Goal: Transaction & Acquisition: Download file/media

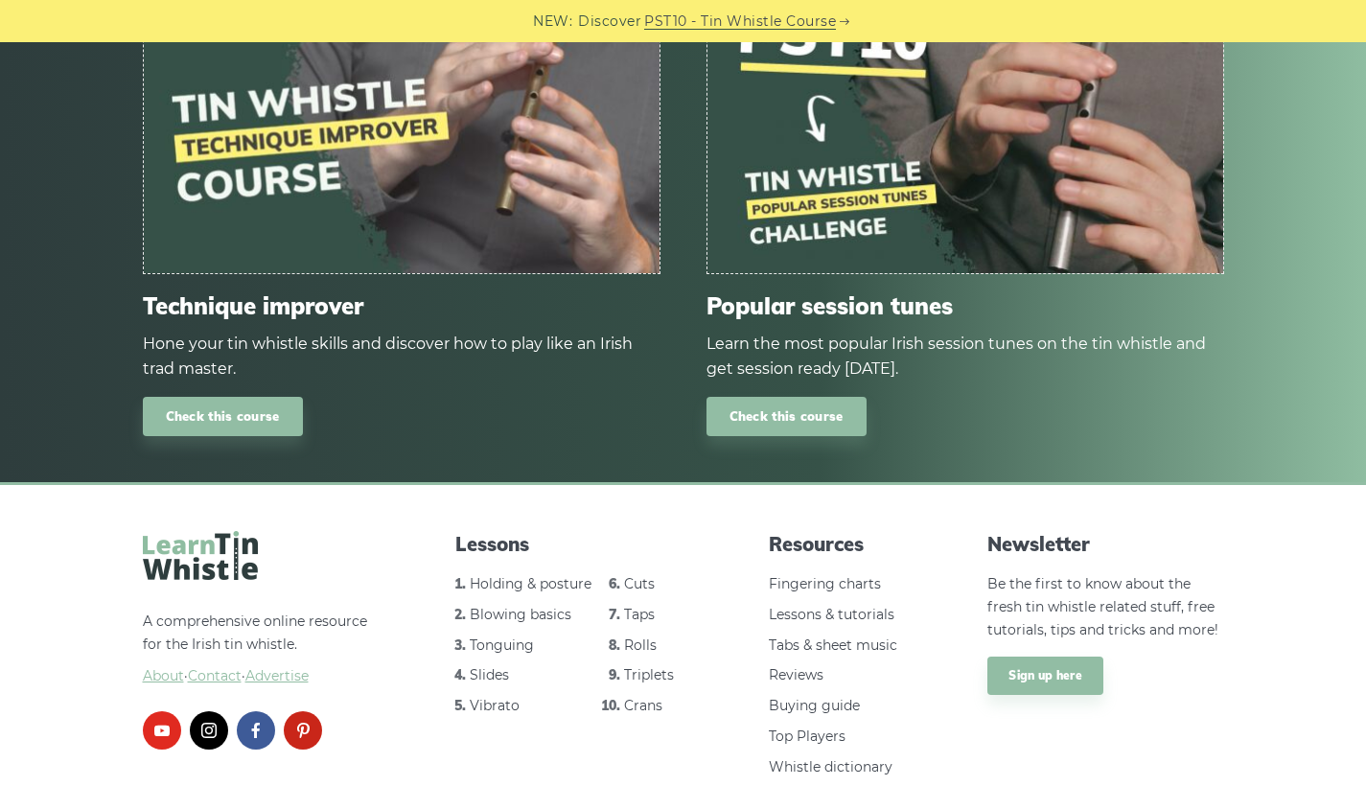
scroll to position [1215, 0]
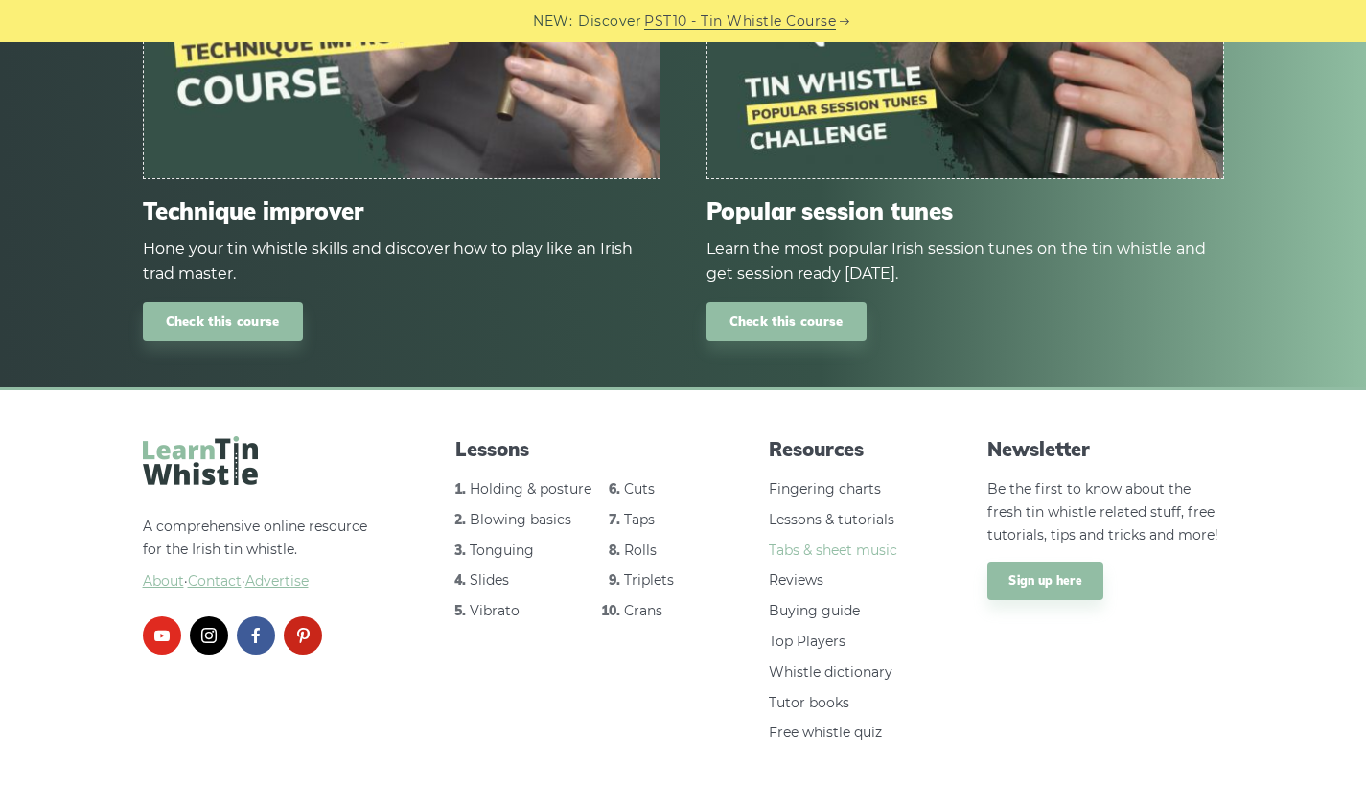
click at [806, 542] on link "Tabs & sheet music" at bounding box center [833, 550] width 128 height 17
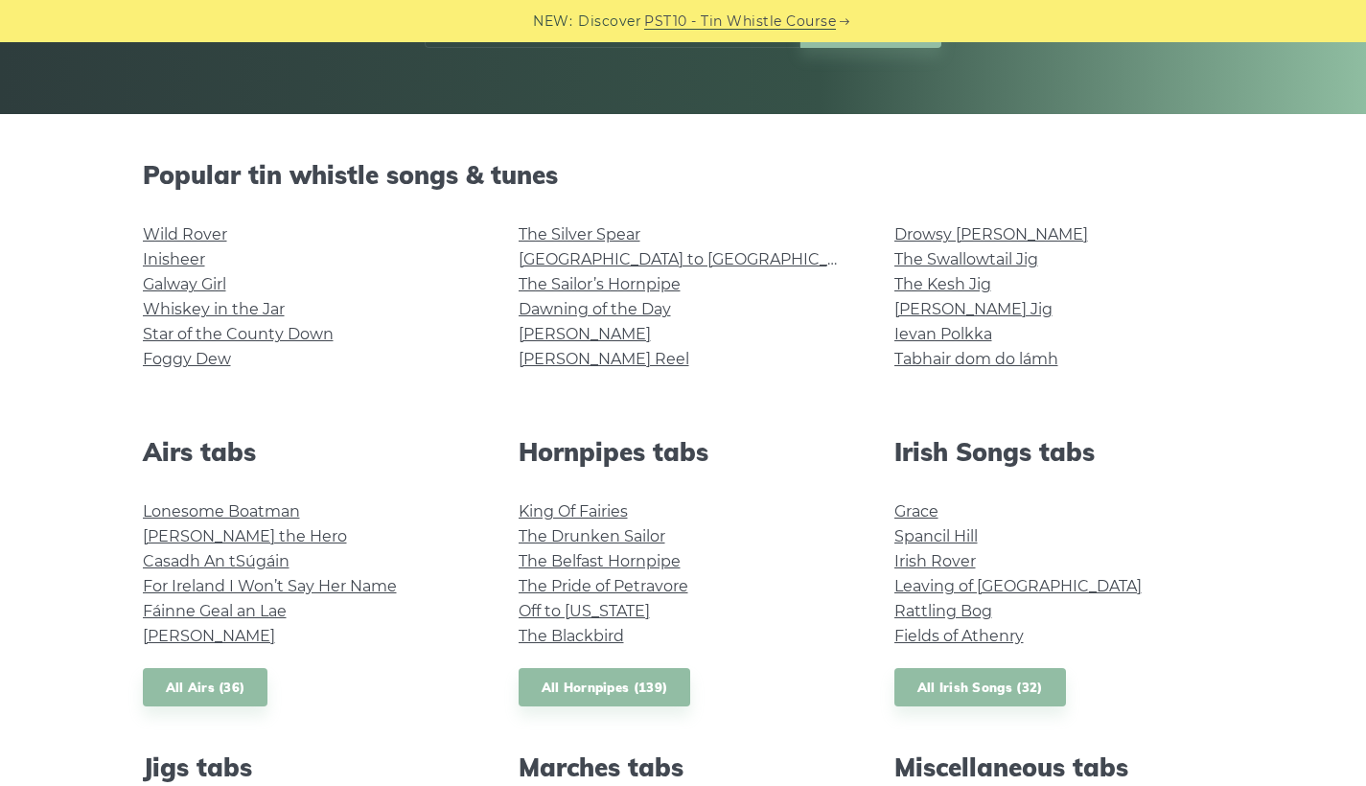
scroll to position [382, 0]
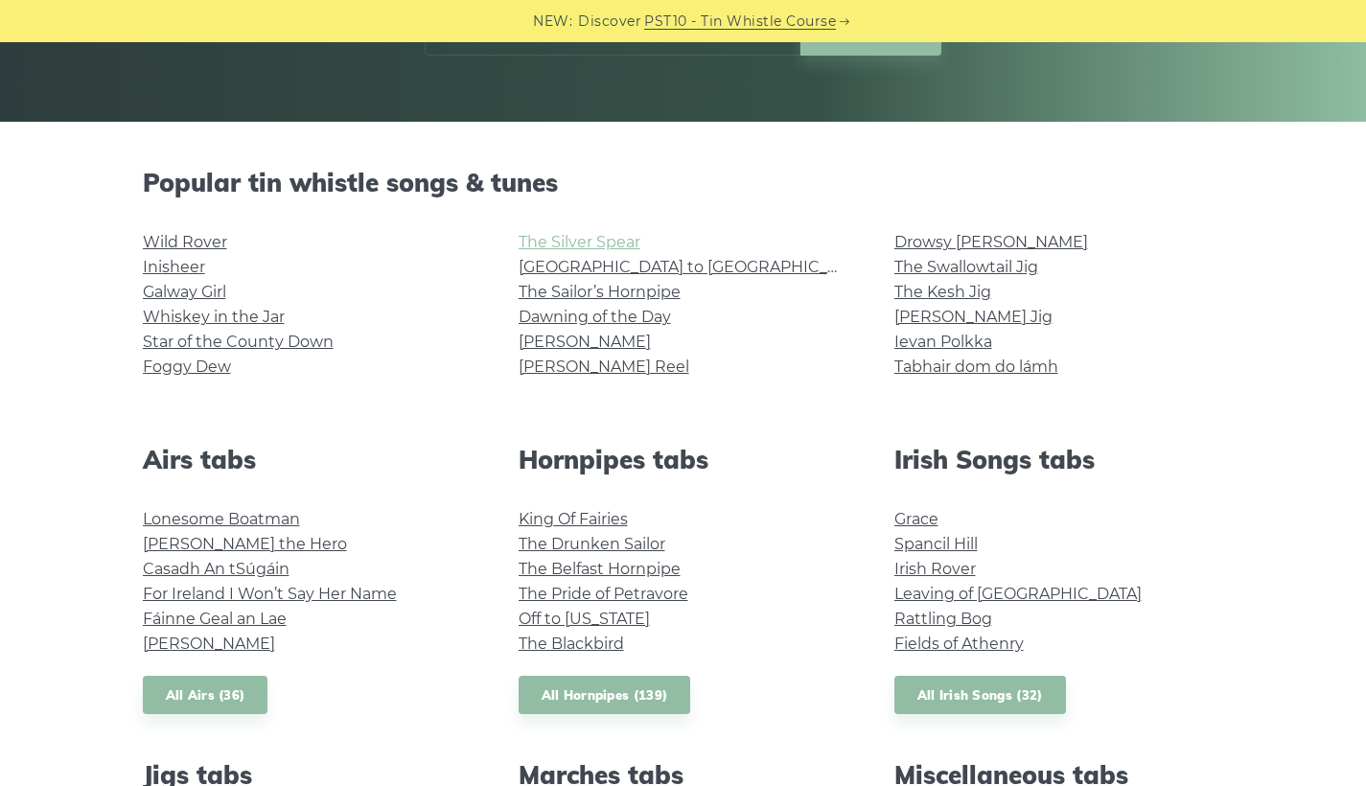
click at [613, 245] on link "The Silver Spear" at bounding box center [580, 242] width 122 height 18
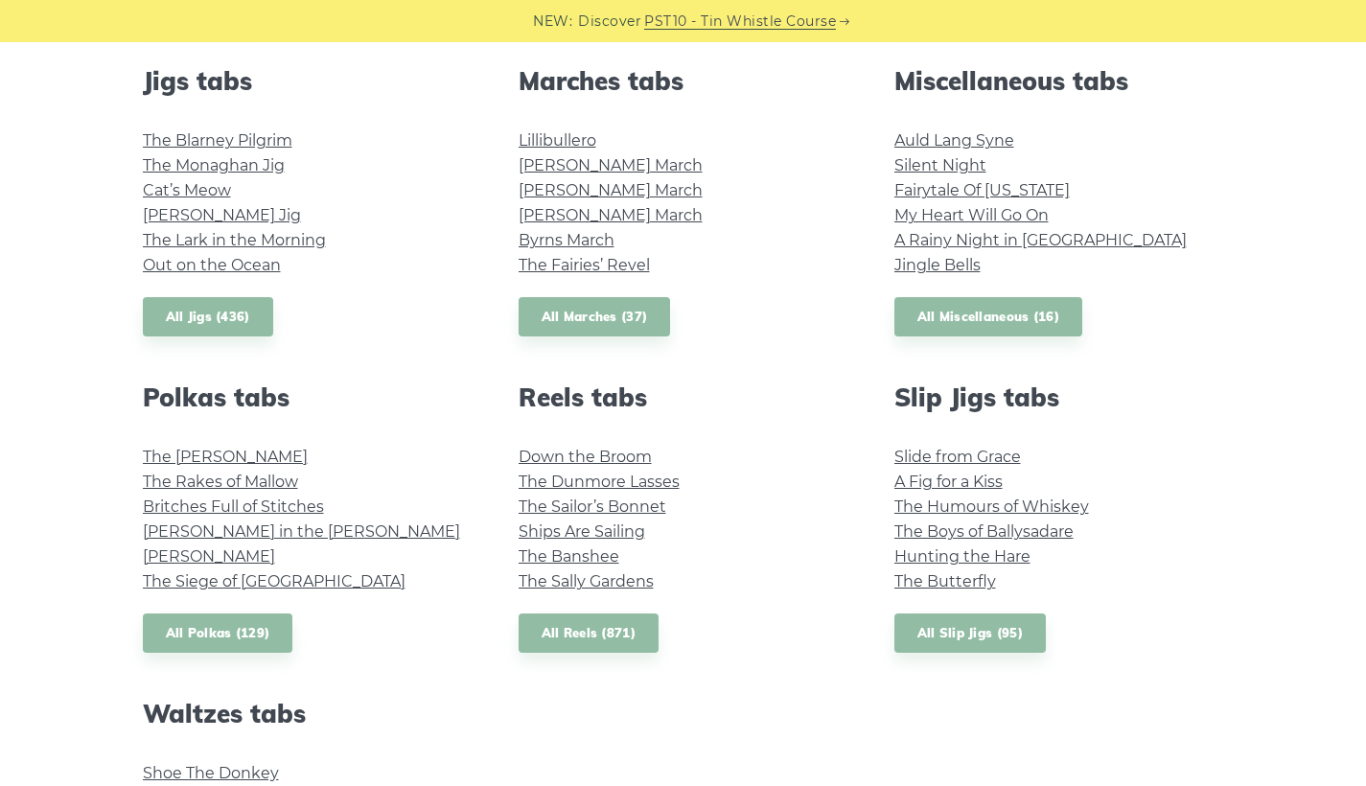
scroll to position [1091, 0]
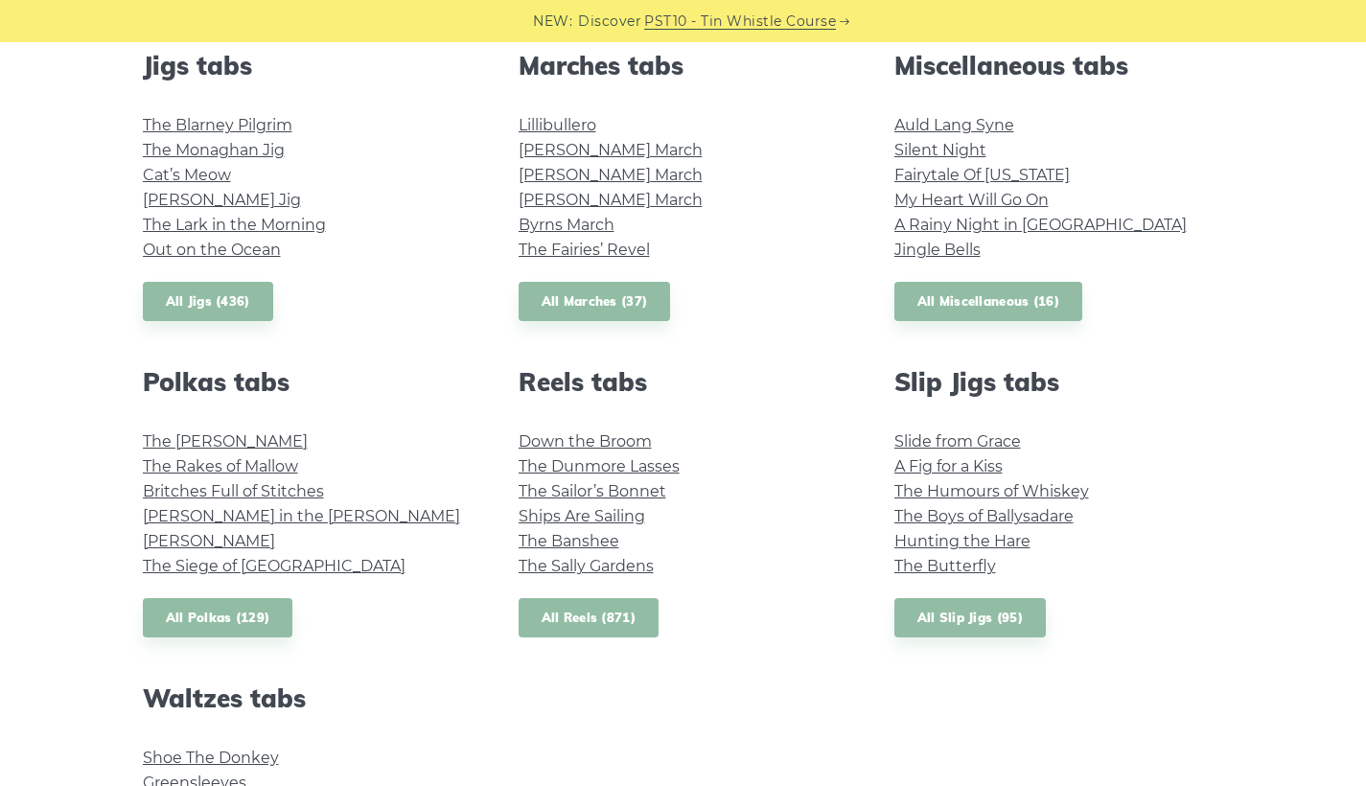
click at [631, 620] on link "All Reels (871)" at bounding box center [589, 617] width 141 height 39
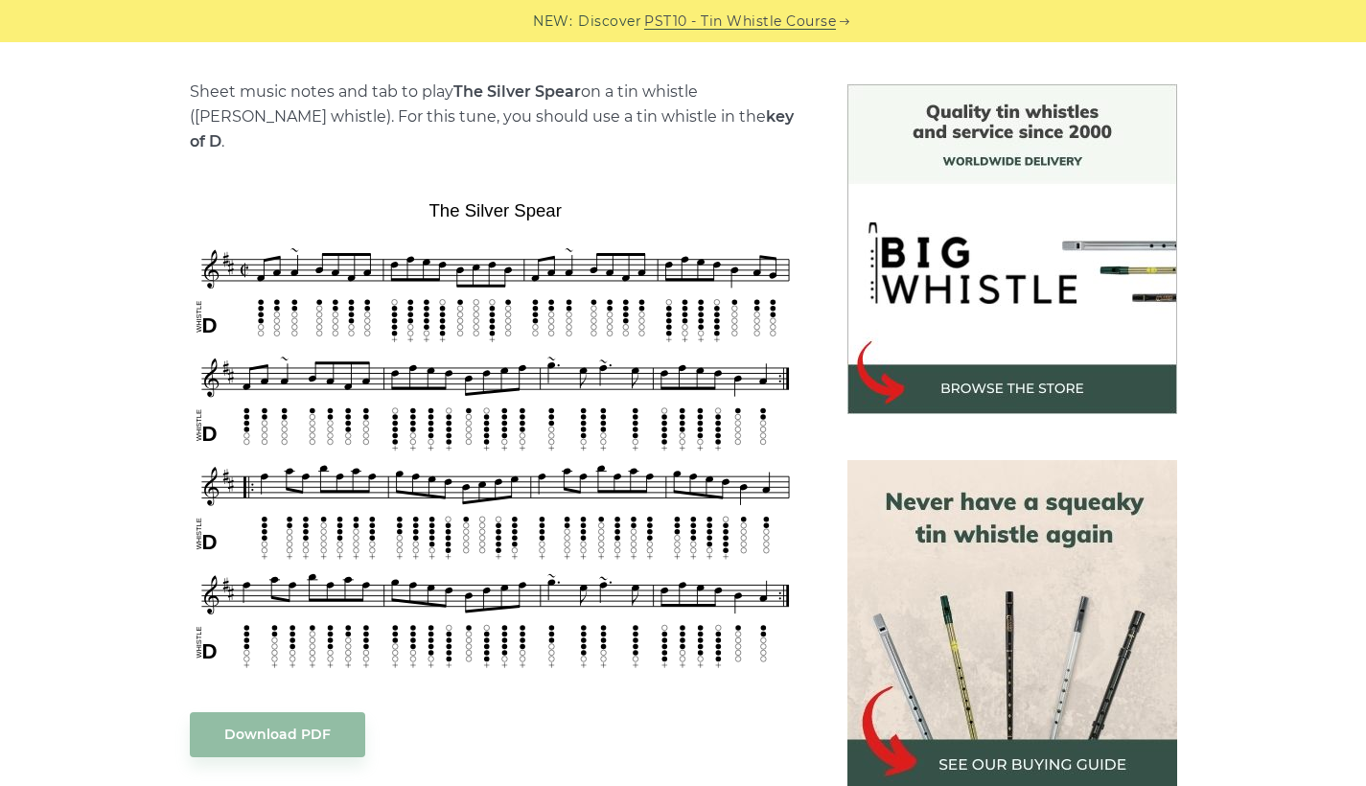
scroll to position [461, 0]
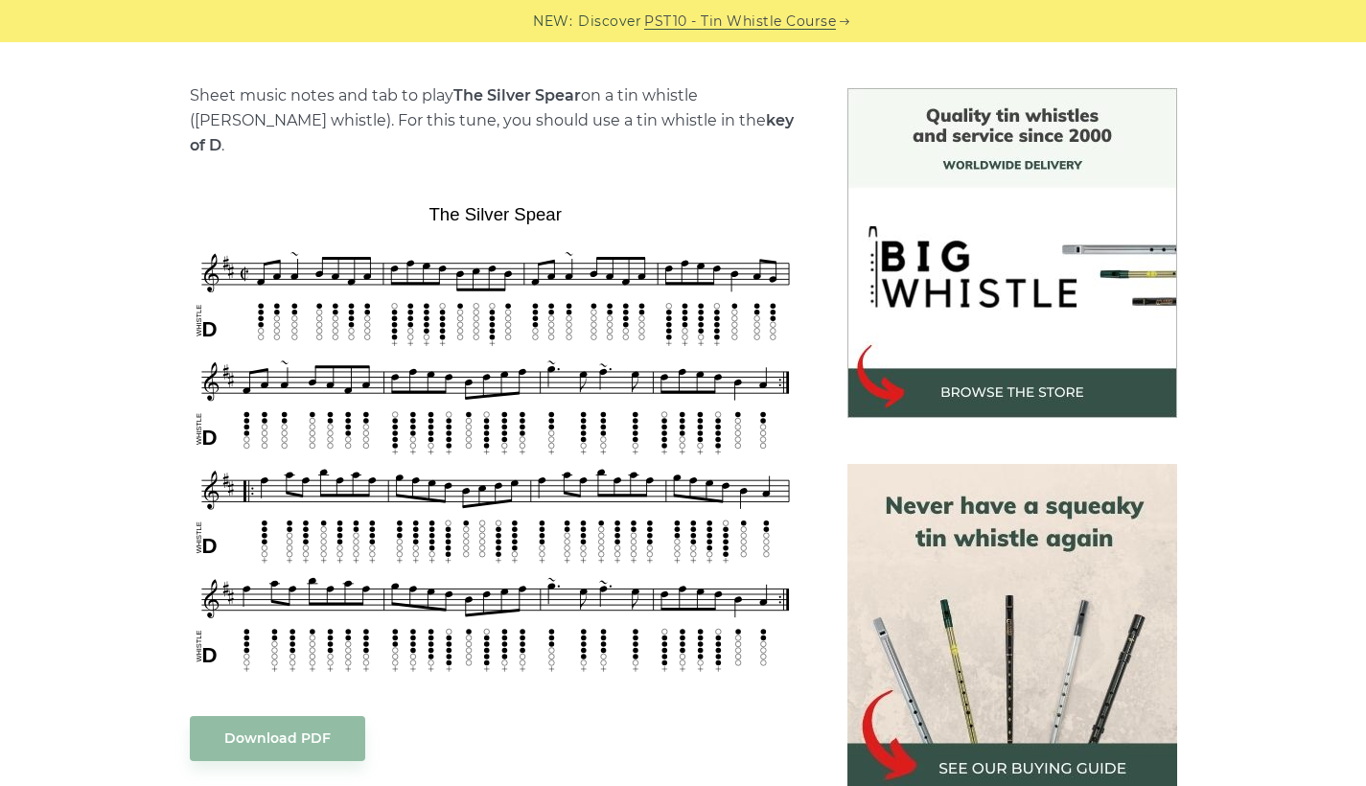
click at [1313, 335] on div "Sheet music notes and tab to play The Silver Spear on a tin whistle (penny whis…" at bounding box center [683, 742] width 1366 height 1308
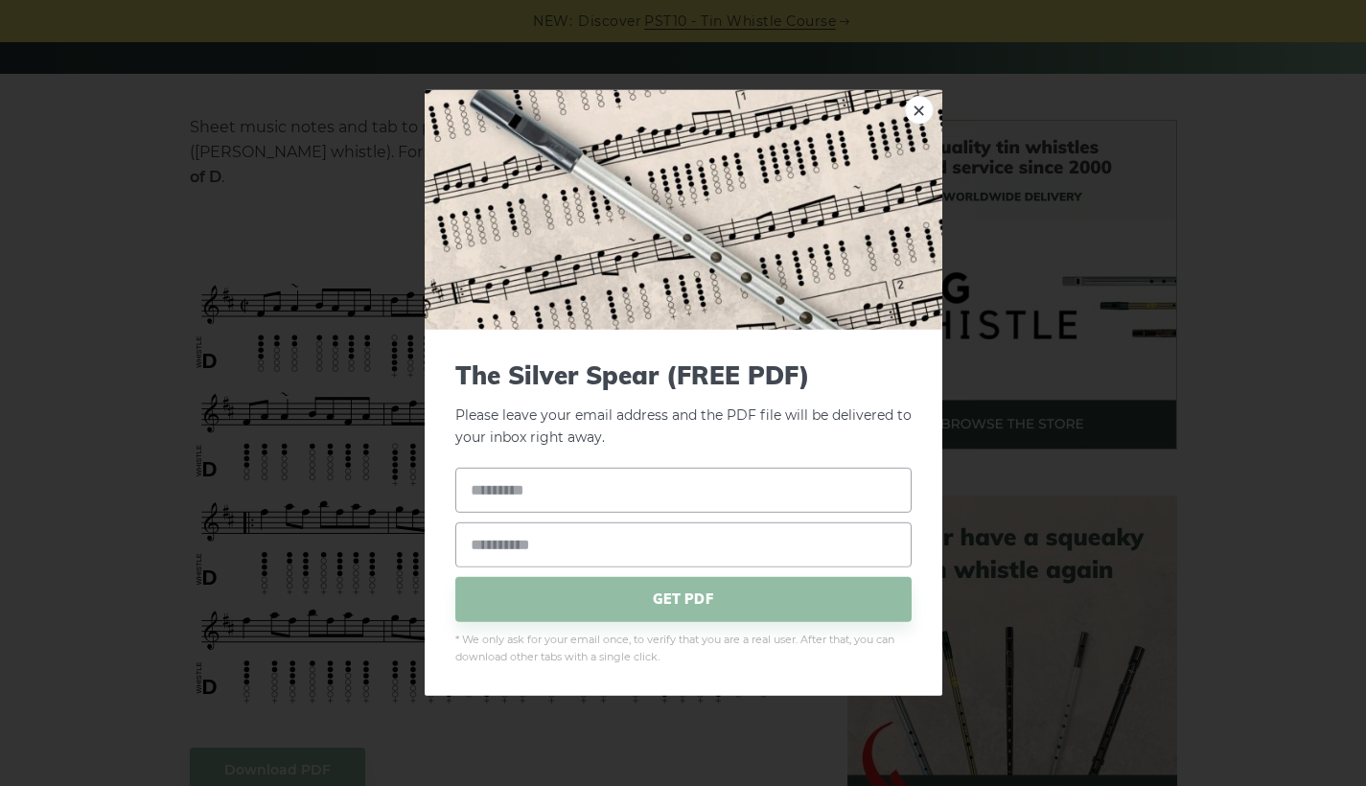
click at [660, 639] on span "* We only ask for your email once, to verify that you are a real user. After th…" at bounding box center [683, 648] width 456 height 35
click at [636, 492] on input "text" at bounding box center [683, 489] width 456 height 45
type input "**********"
click at [627, 608] on span "GET PDF" at bounding box center [683, 598] width 456 height 45
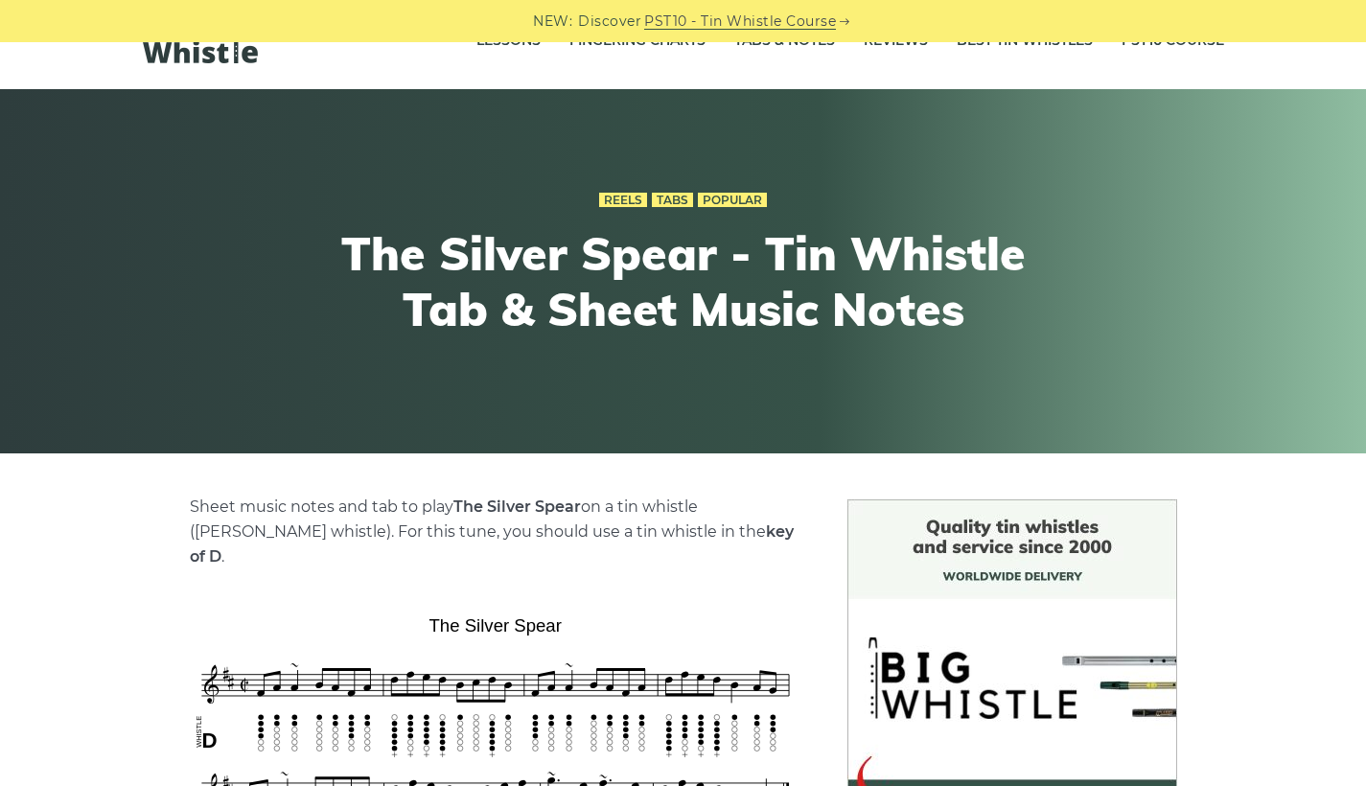
scroll to position [0, 0]
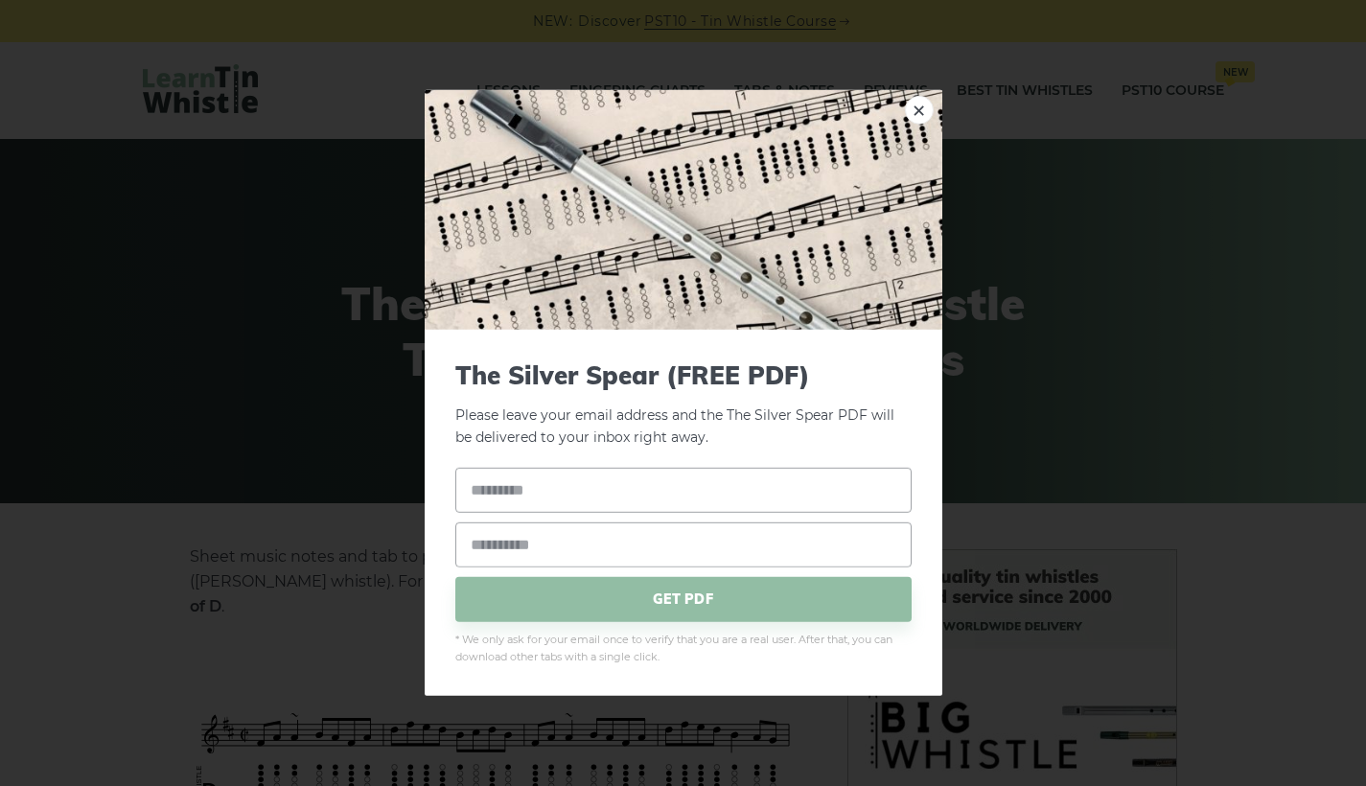
click at [315, 685] on div "× The Silver Spear (FREE PDF) Please leave your email address and the The Silve…" at bounding box center [683, 393] width 1366 height 786
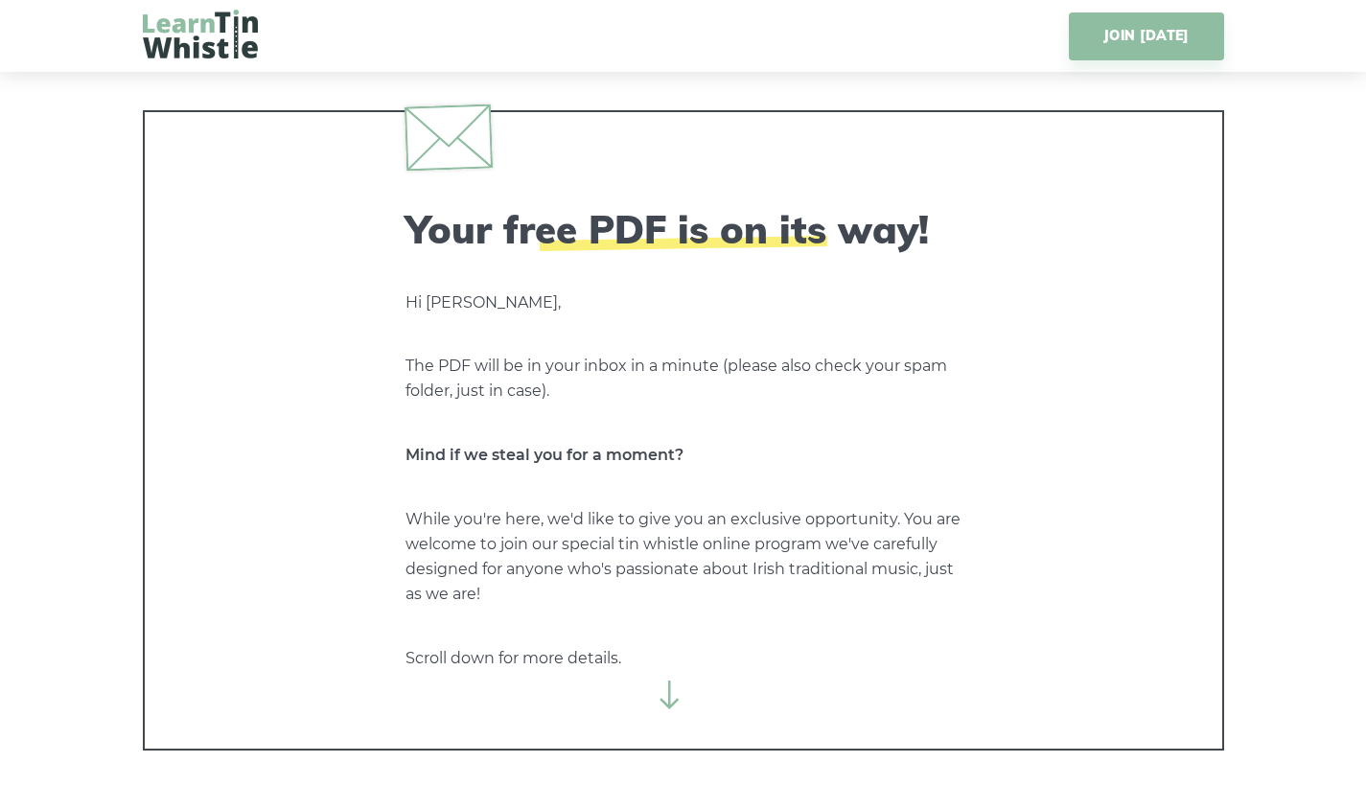
click at [675, 699] on icon at bounding box center [670, 695] width 29 height 29
click at [664, 698] on icon at bounding box center [670, 695] width 29 height 29
click at [672, 698] on icon at bounding box center [670, 695] width 29 height 29
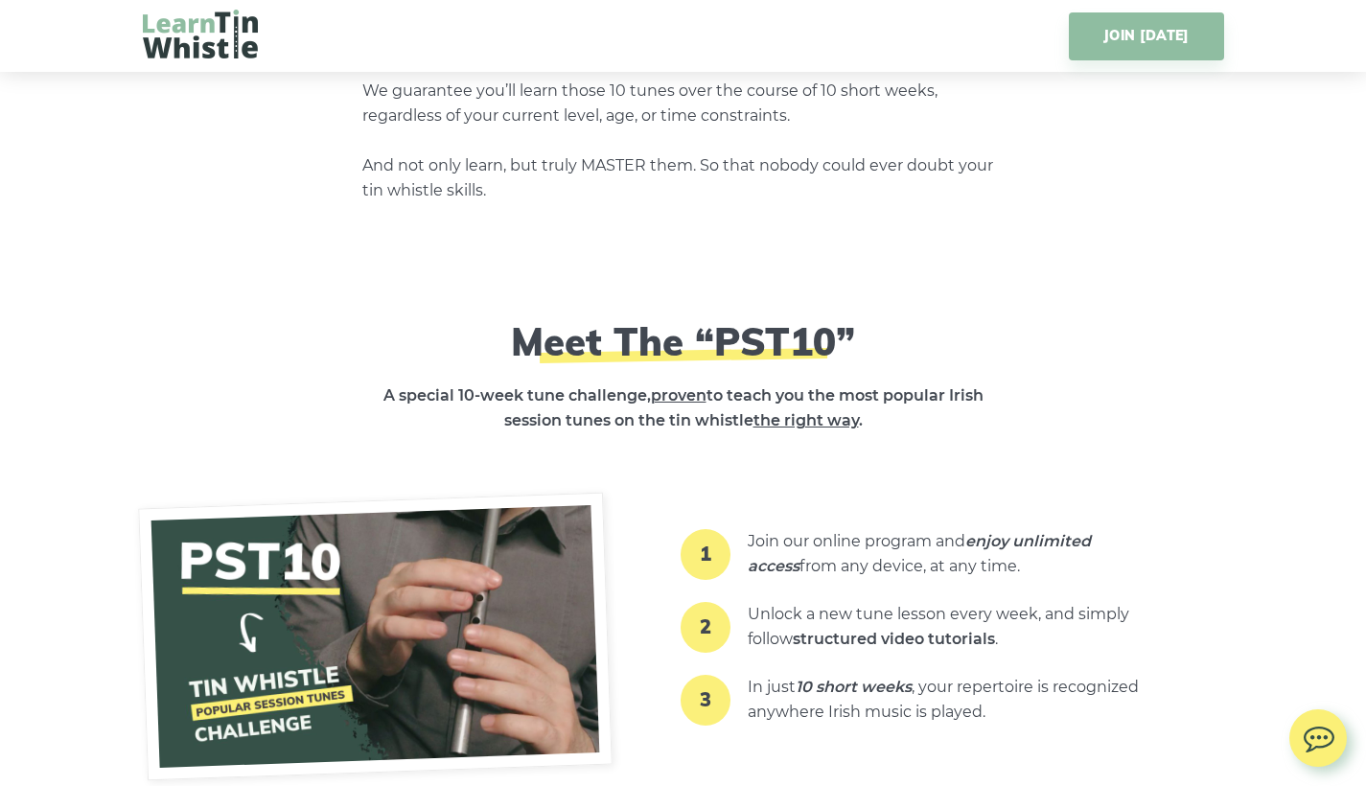
scroll to position [537, 0]
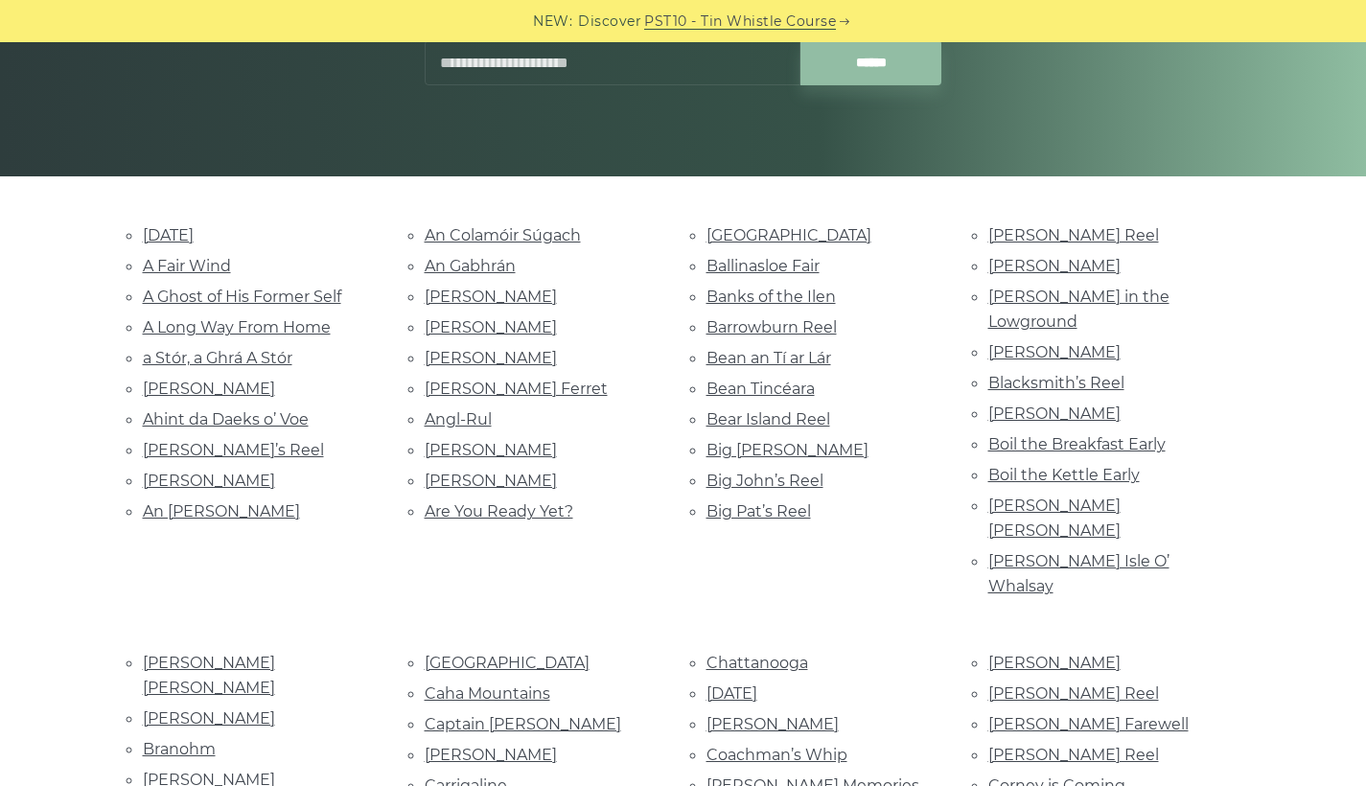
scroll to position [338, 0]
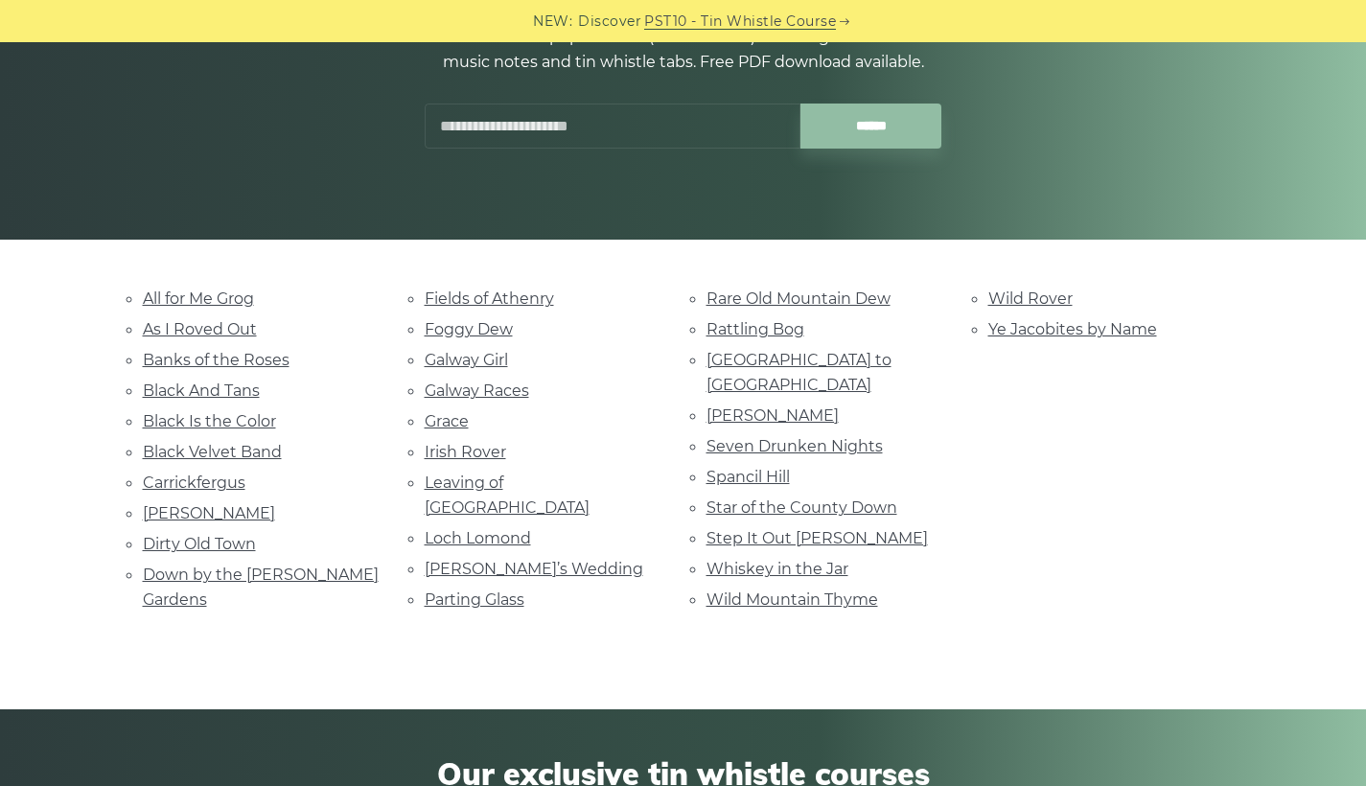
scroll to position [261, 0]
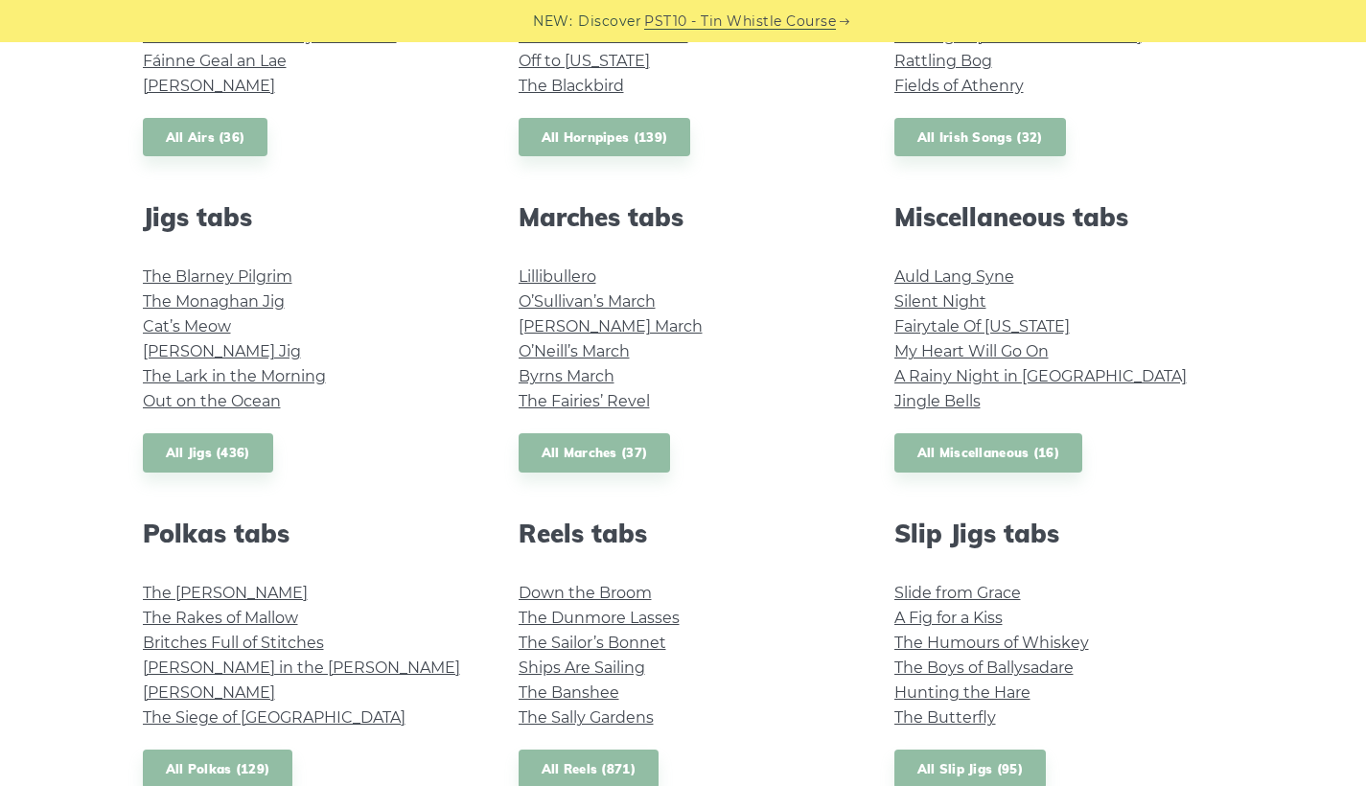
scroll to position [931, 0]
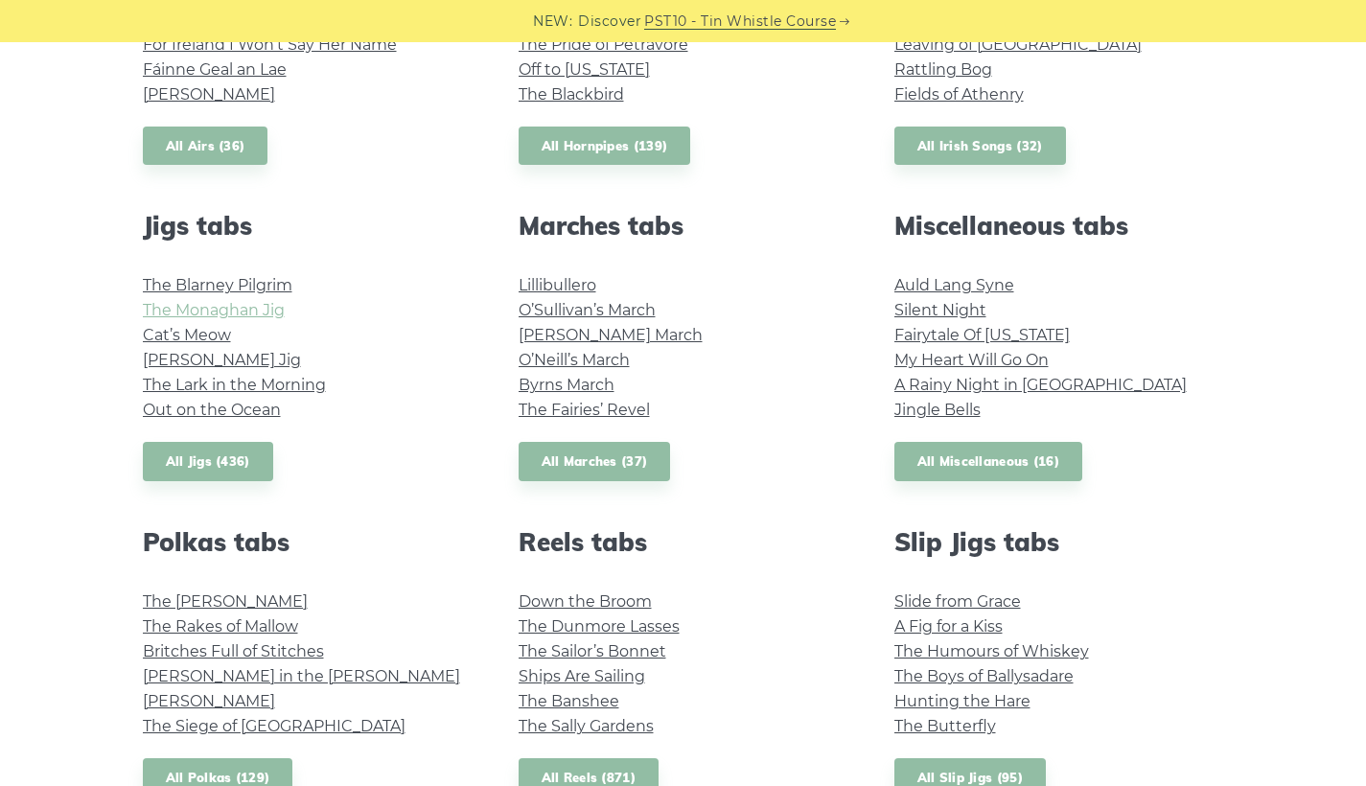
click at [261, 301] on link "The Monaghan Jig" at bounding box center [214, 310] width 142 height 18
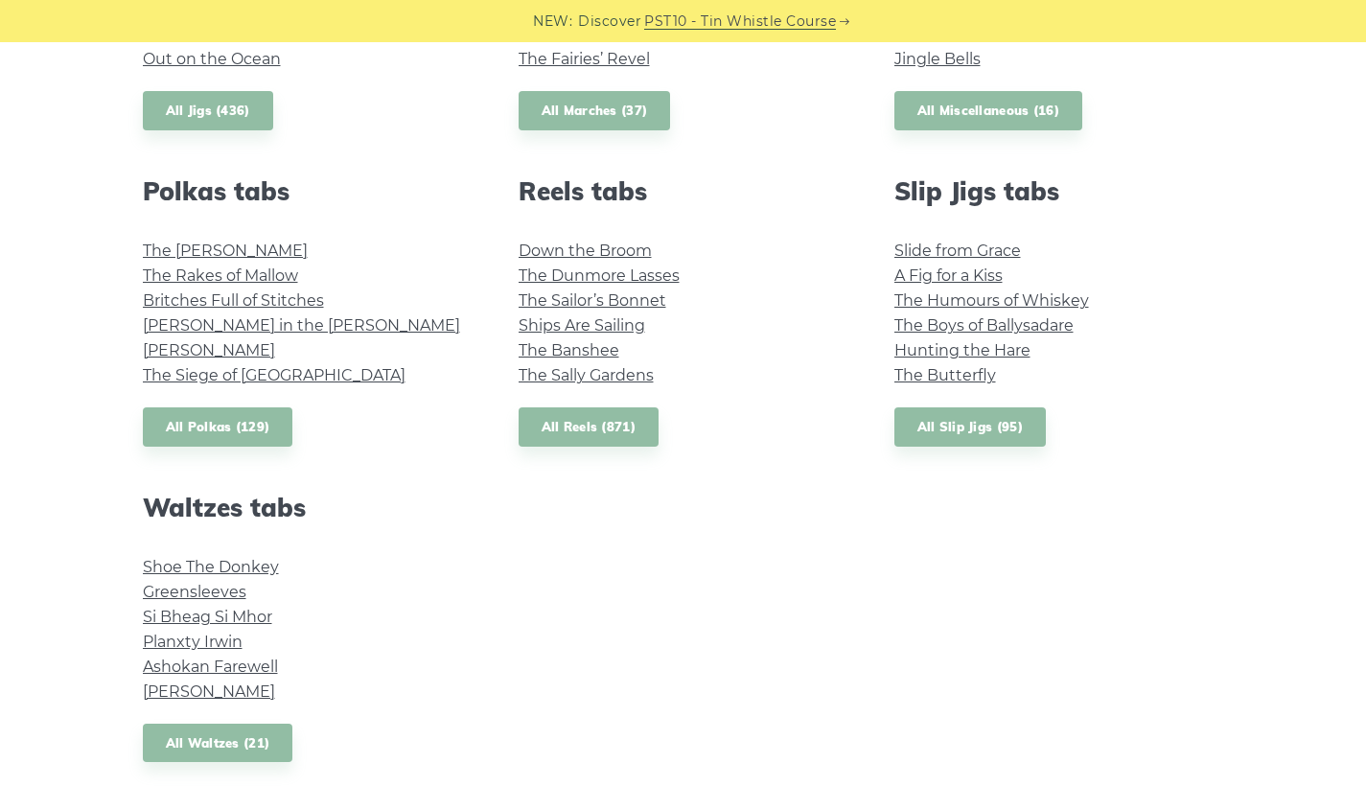
scroll to position [1266, 0]
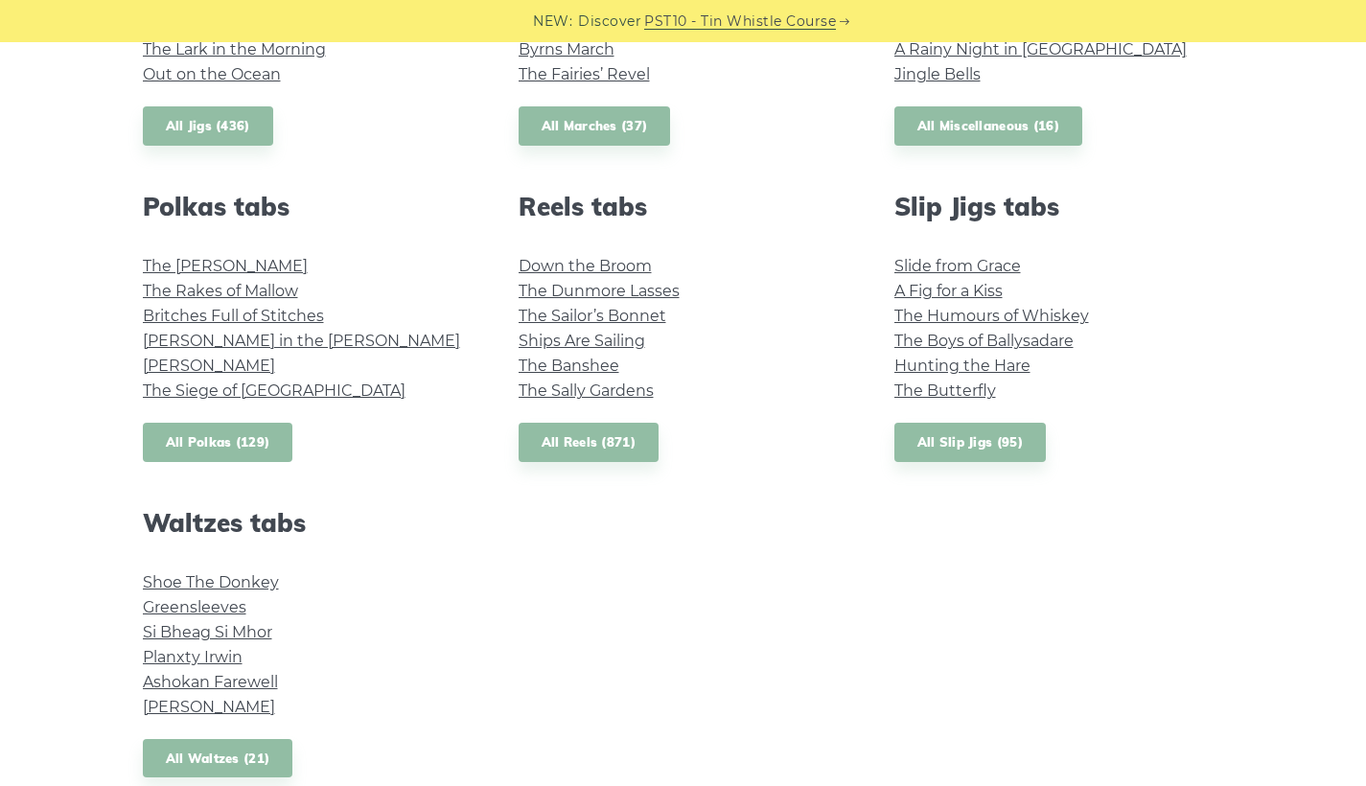
click at [233, 430] on link "All Polkas (129)" at bounding box center [218, 442] width 151 height 39
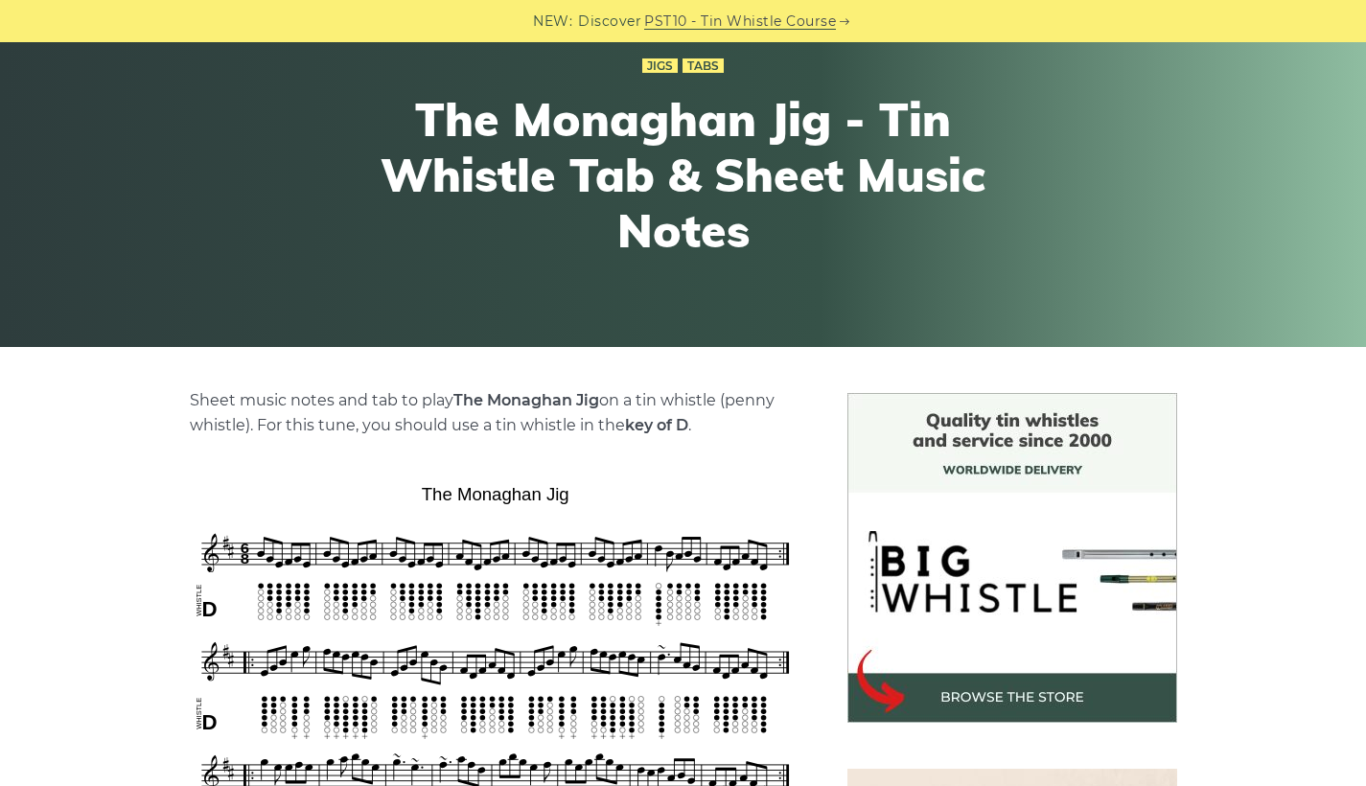
scroll to position [37, 0]
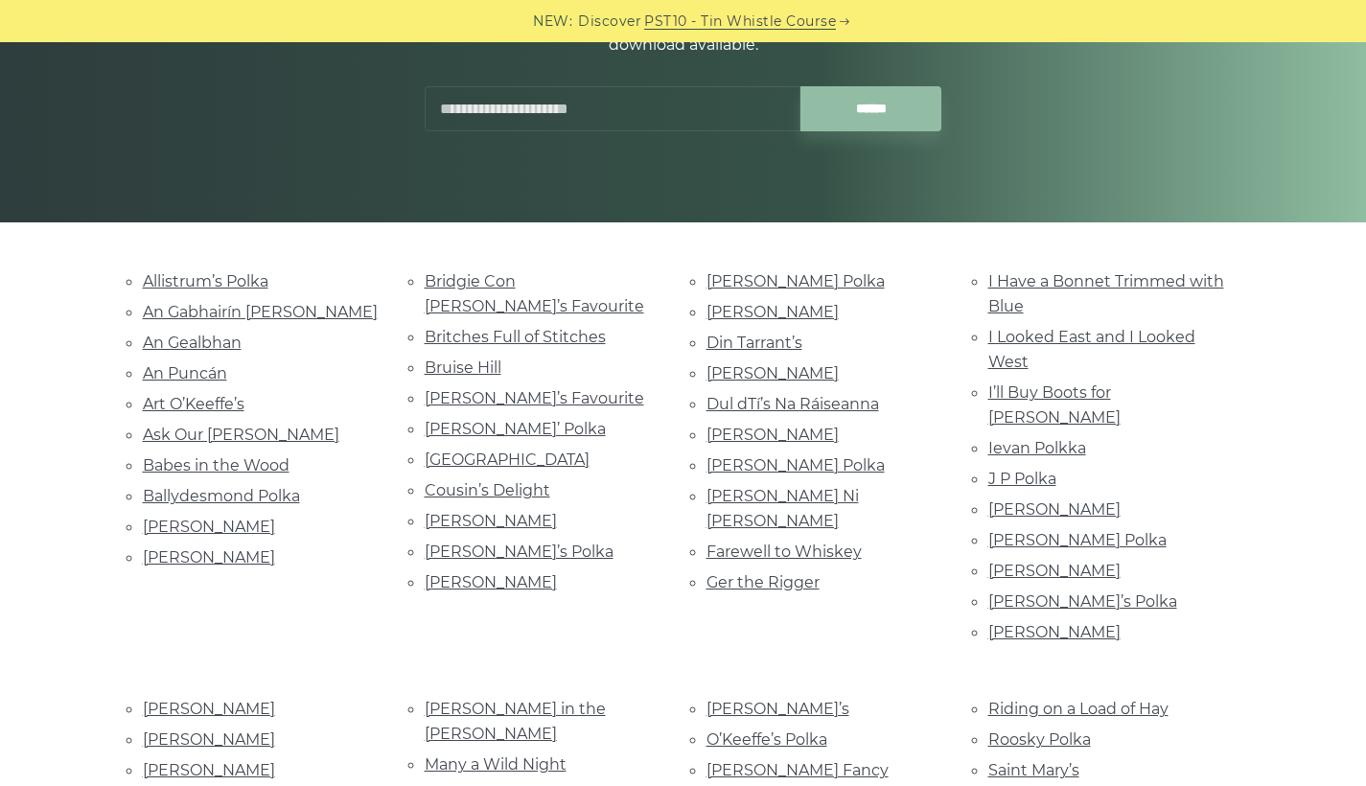
scroll to position [273, 0]
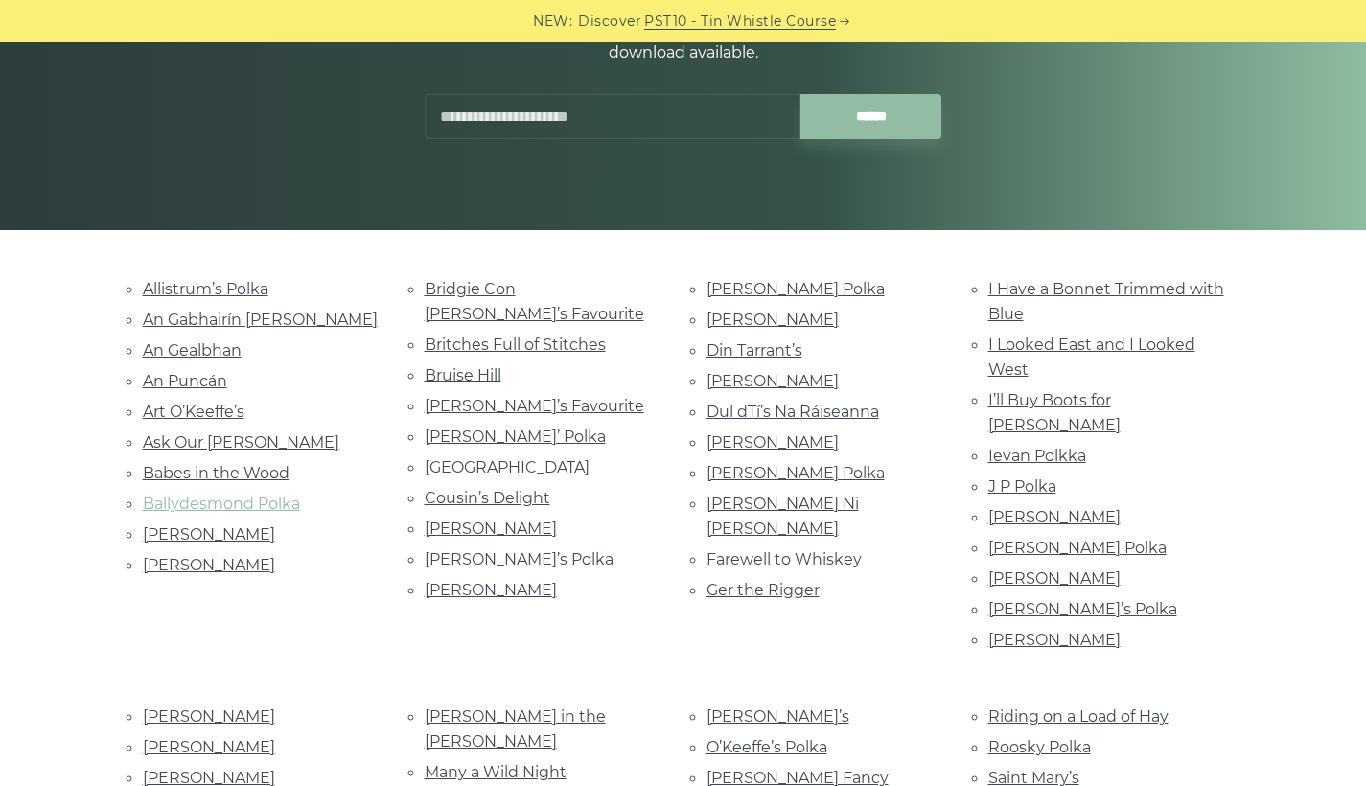
click at [235, 496] on link "Ballydesmond Polka" at bounding box center [221, 504] width 157 height 18
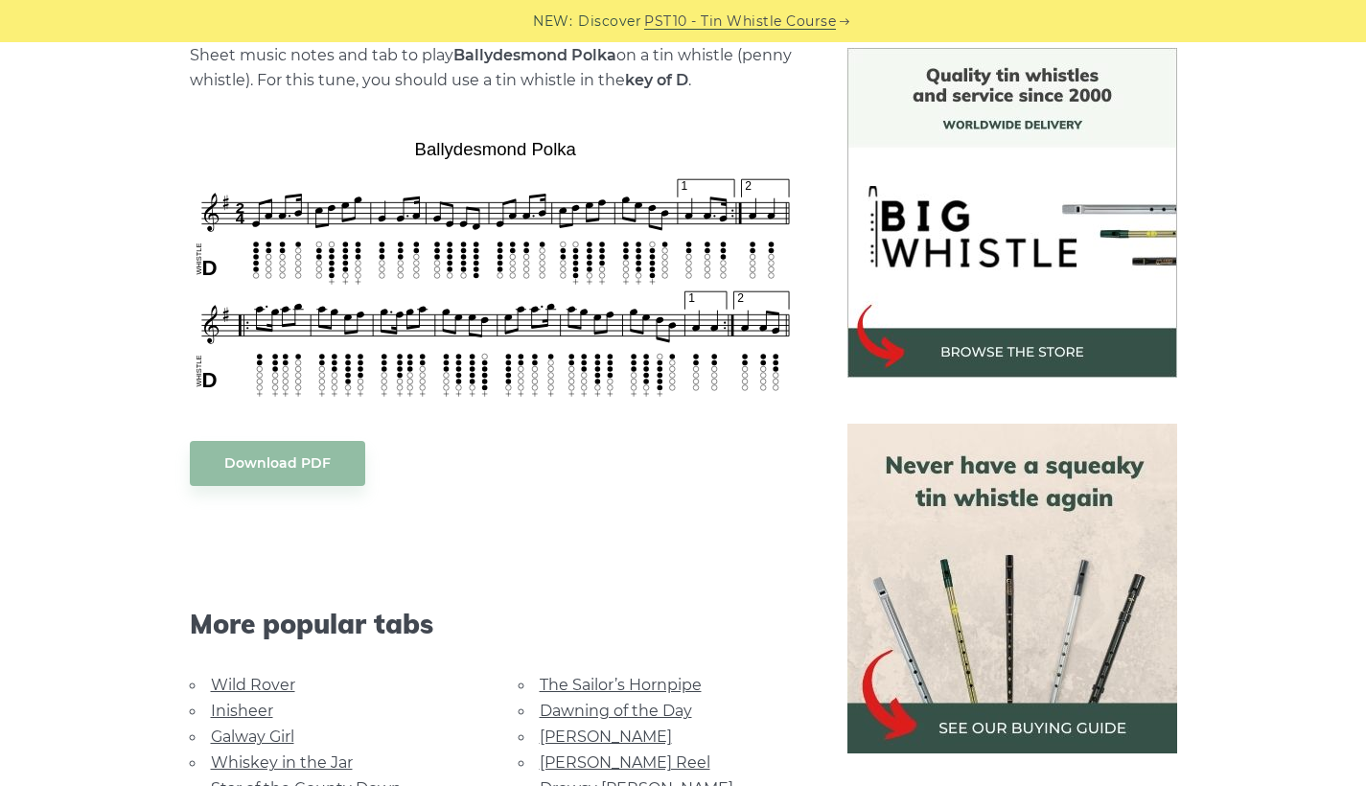
scroll to position [517, 0]
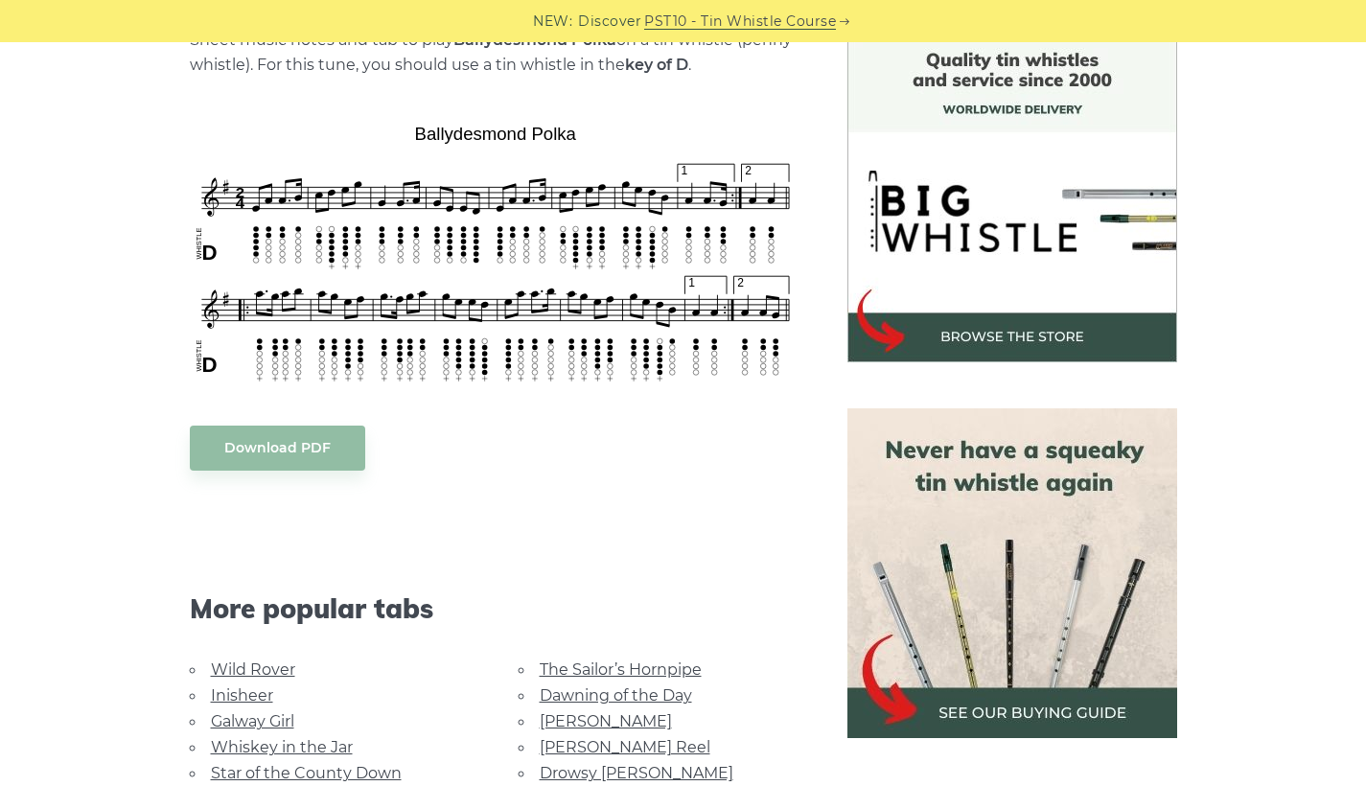
click at [348, 260] on img at bounding box center [496, 251] width 612 height 269
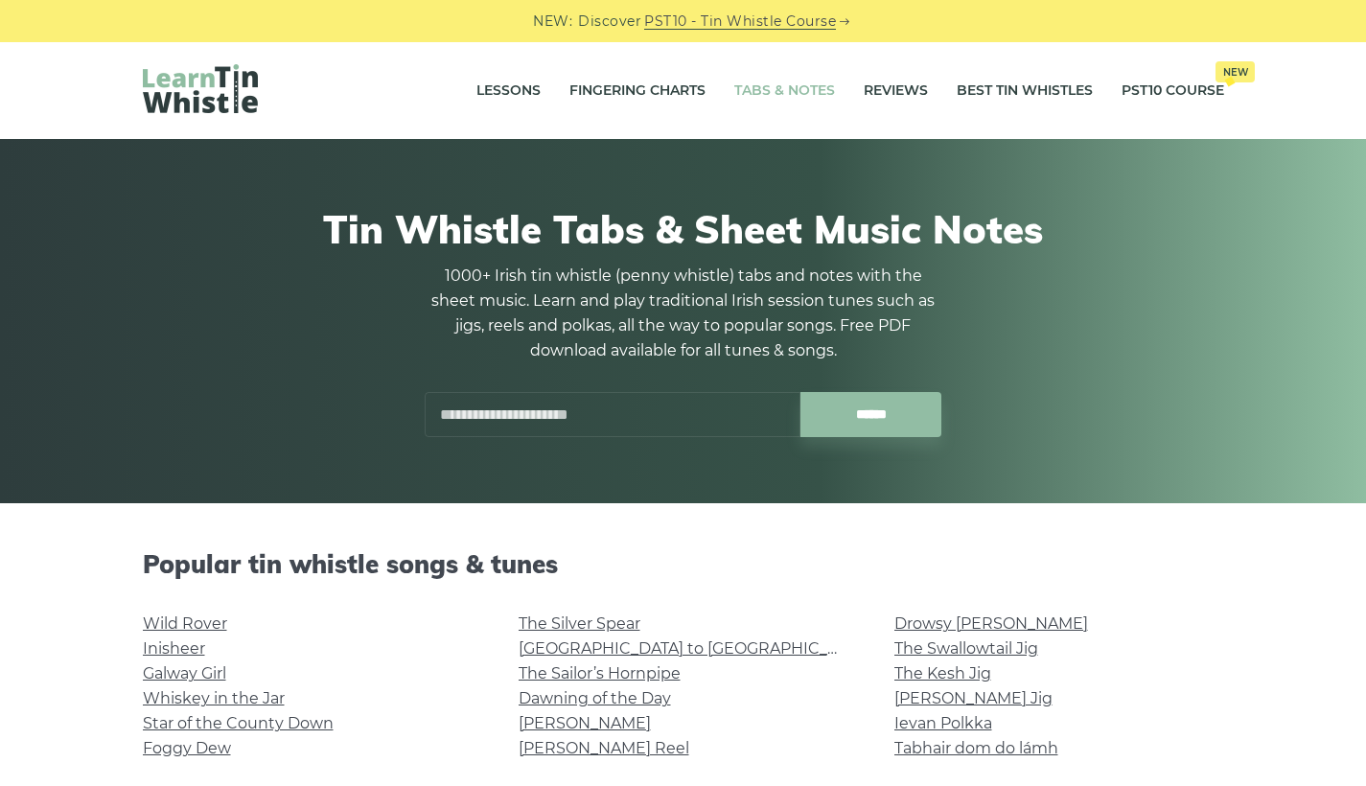
click at [607, 435] on input "text" at bounding box center [613, 414] width 376 height 45
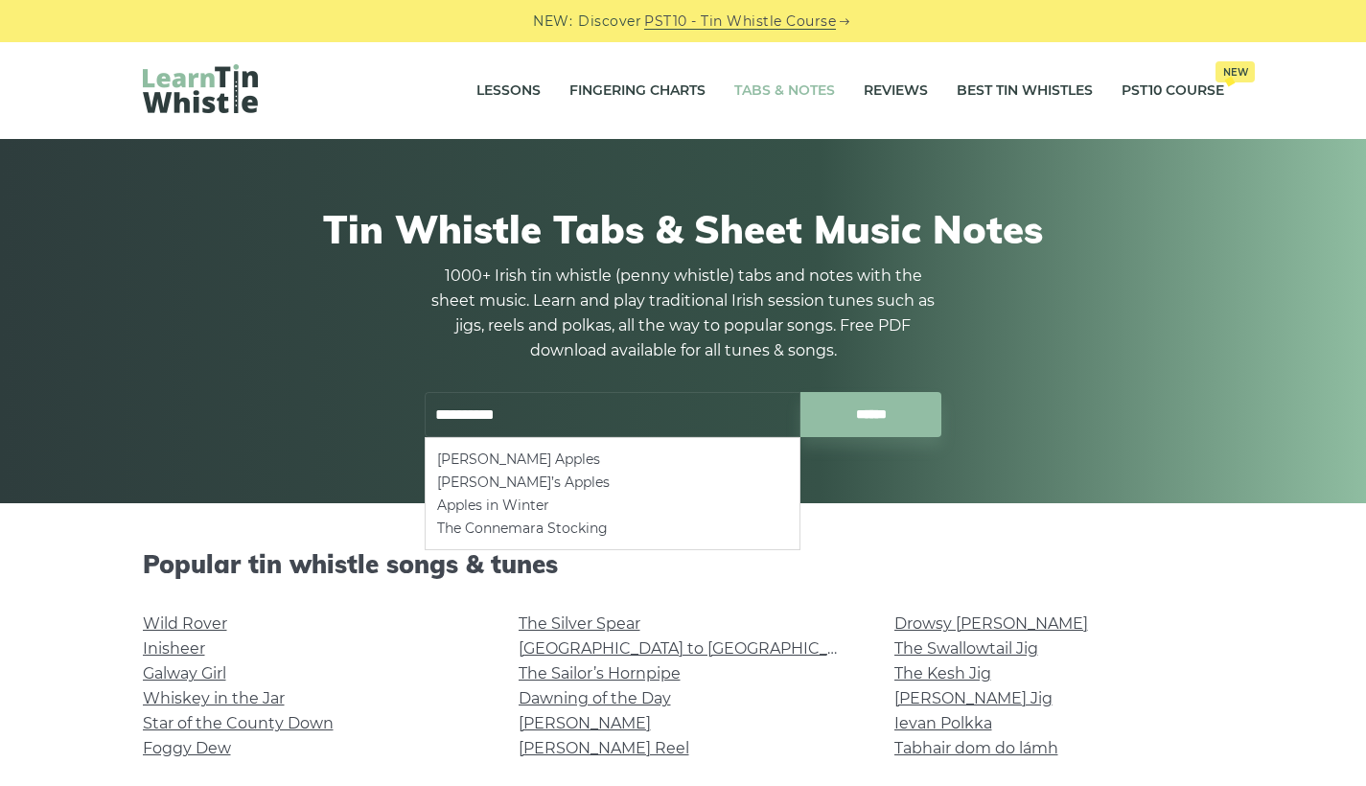
drag, startPoint x: 608, startPoint y: 435, endPoint x: 550, endPoint y: 510, distance: 94.3
click at [550, 511] on li "Apples in Winter" at bounding box center [612, 505] width 351 height 23
type input "**********"
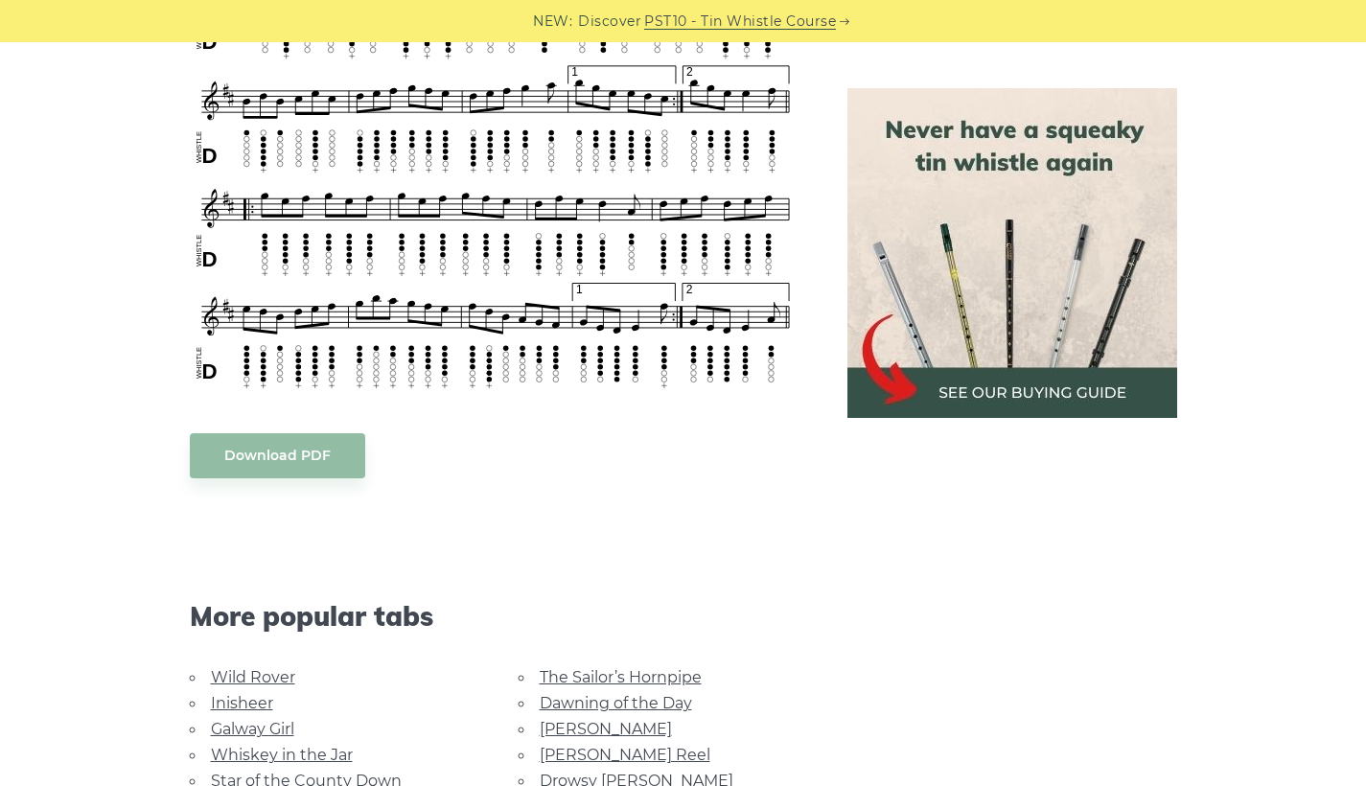
scroll to position [2196, 0]
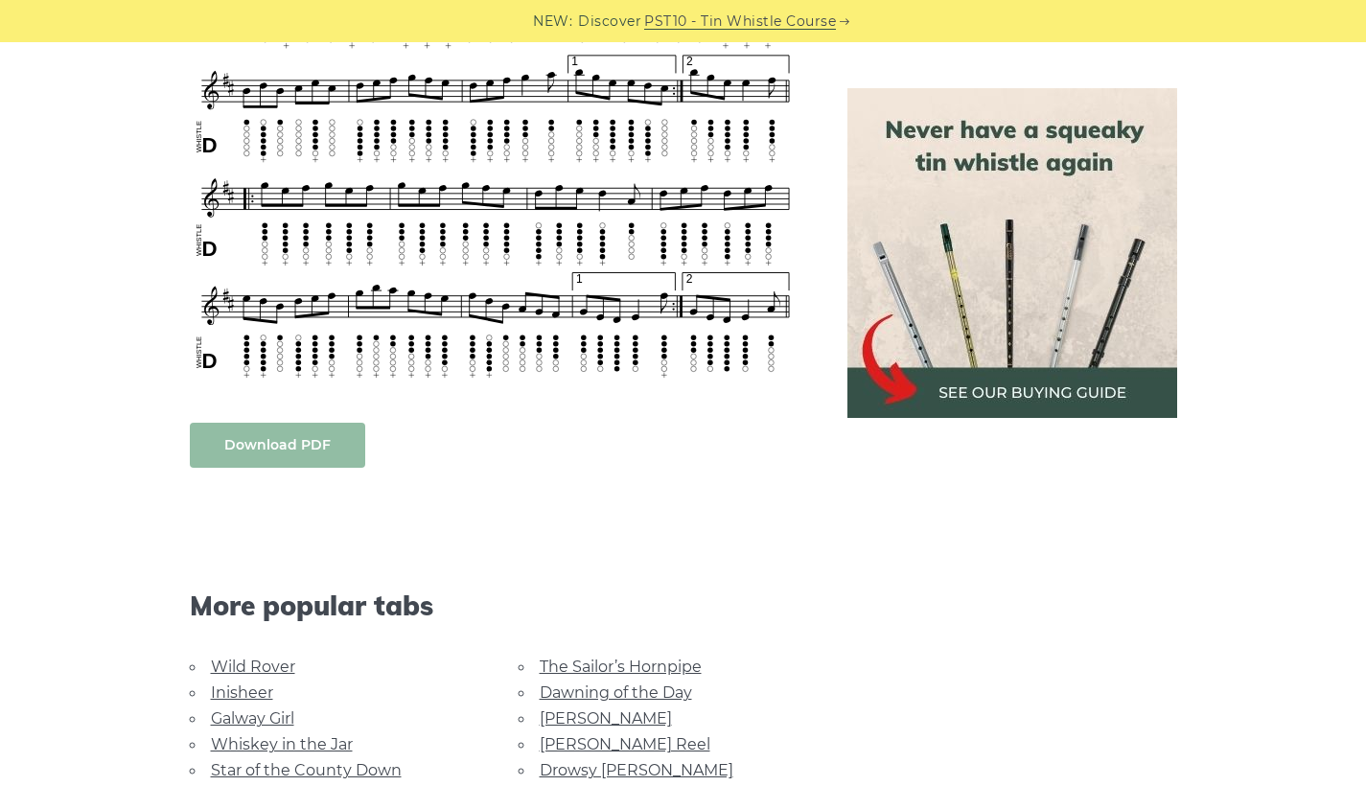
click at [322, 445] on link "Download PDF" at bounding box center [277, 445] width 175 height 45
